Goal: Task Accomplishment & Management: Use online tool/utility

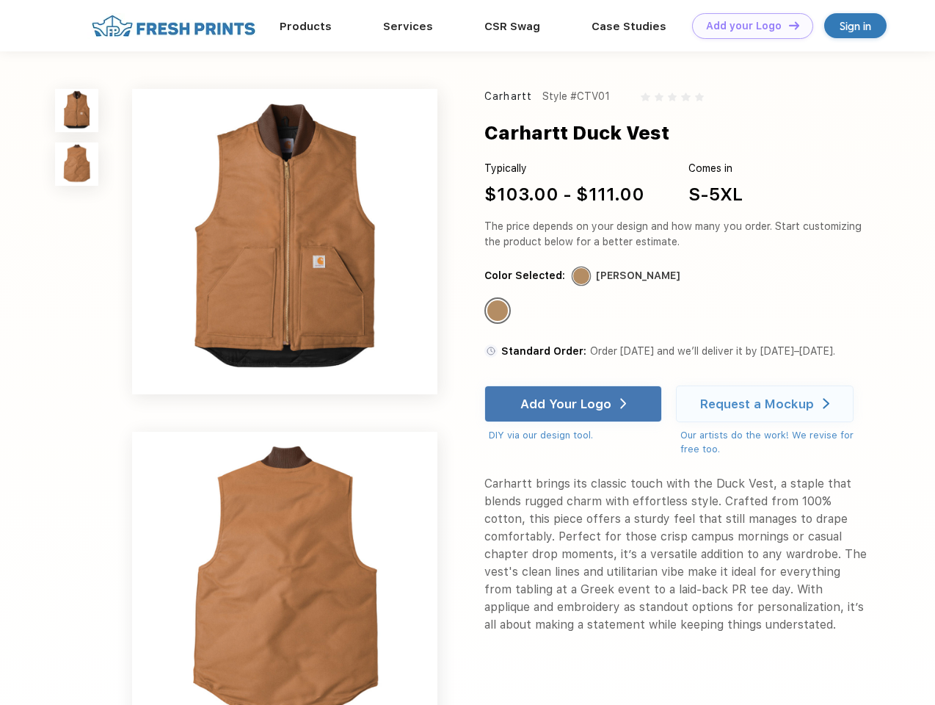
click at [747, 26] on link "Add your Logo Design Tool" at bounding box center [752, 26] width 121 height 26
click at [0, 0] on div "Design Tool" at bounding box center [0, 0] width 0 height 0
click at [788, 25] on link "Add your Logo Design Tool" at bounding box center [752, 26] width 121 height 26
click at [77, 110] on img at bounding box center [76, 110] width 43 height 43
click at [77, 164] on img at bounding box center [76, 163] width 43 height 43
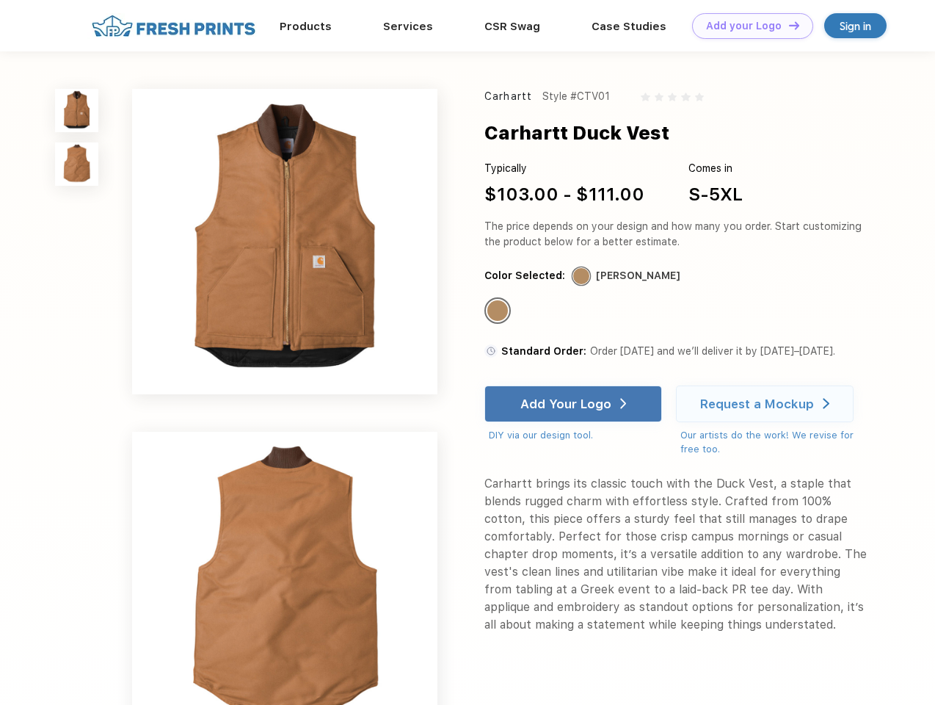
click at [499, 311] on div "Standard Color" at bounding box center [497, 310] width 21 height 21
click at [575, 404] on div "Add Your Logo" at bounding box center [565, 403] width 91 height 15
click at [767, 404] on div "Request a Mockup" at bounding box center [757, 403] width 114 height 15
